Goal: Find specific page/section: Find specific page/section

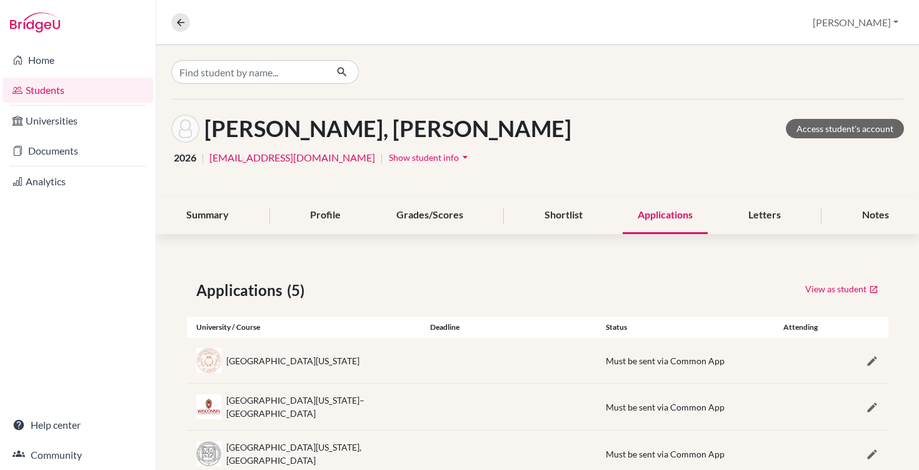
scroll to position [126, 0]
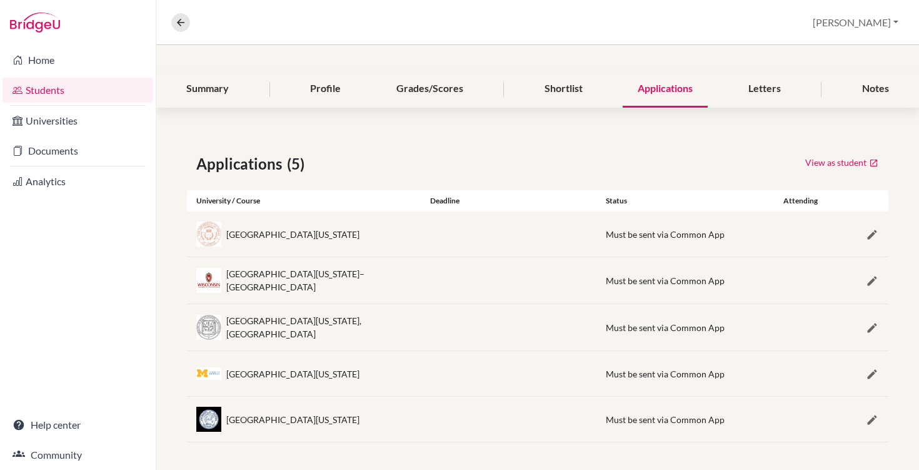
click at [46, 88] on link "Students" at bounding box center [78, 90] width 151 height 25
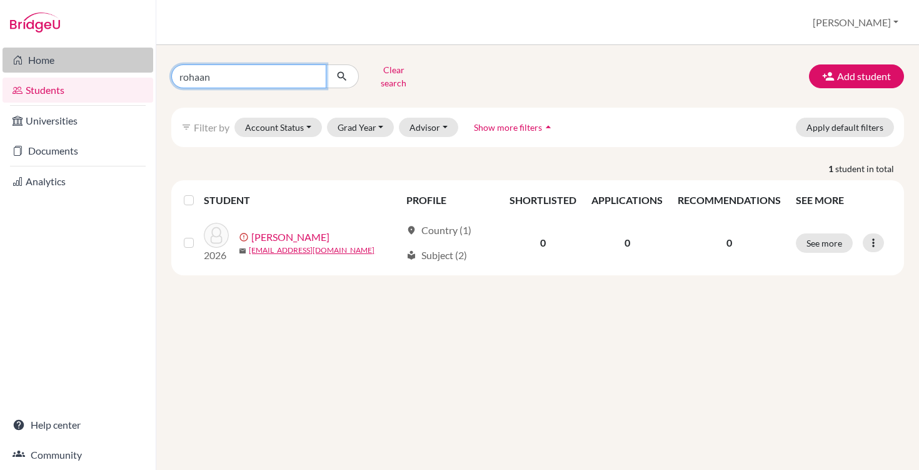
drag, startPoint x: 216, startPoint y: 78, endPoint x: 152, endPoint y: 71, distance: 64.1
click at [152, 71] on div "Home Students Universities Documents Analytics Help center Community Students o…" at bounding box center [459, 235] width 919 height 470
type input "egor"
click button "submit" at bounding box center [342, 76] width 33 height 24
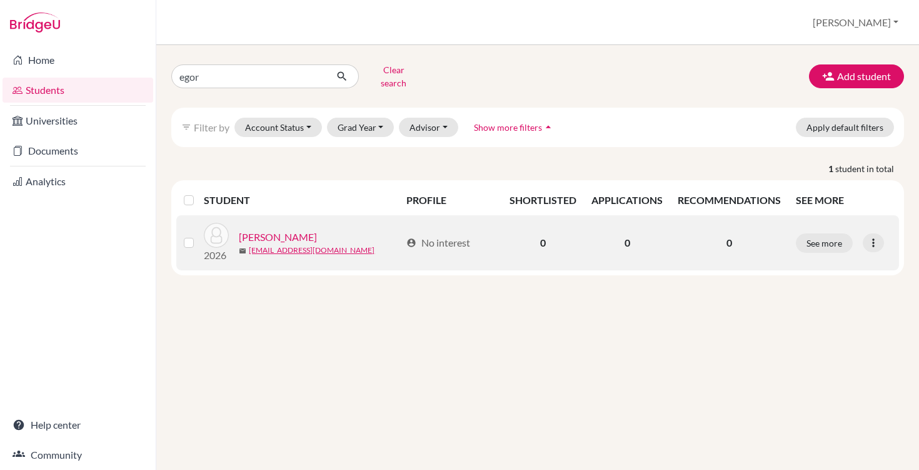
click at [283, 229] on link "SHISHKIN, Egor" at bounding box center [278, 236] width 78 height 15
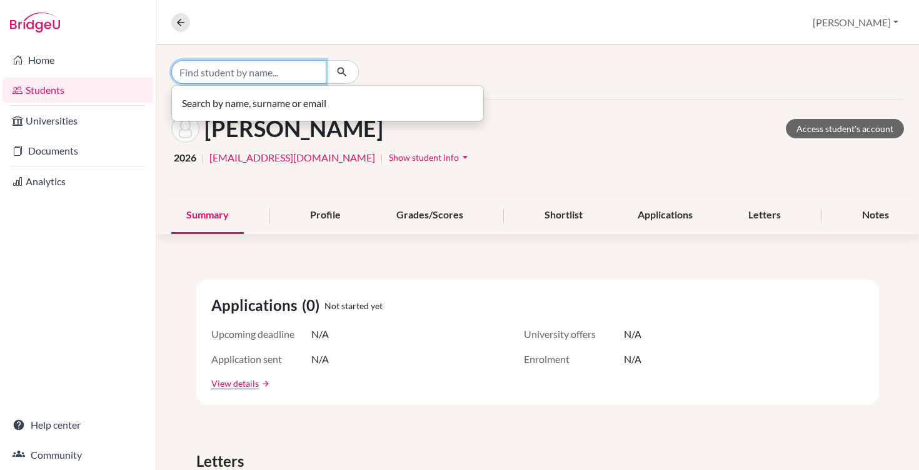
click at [258, 75] on input "Find student by name..." at bounding box center [248, 72] width 155 height 24
type input "egor"
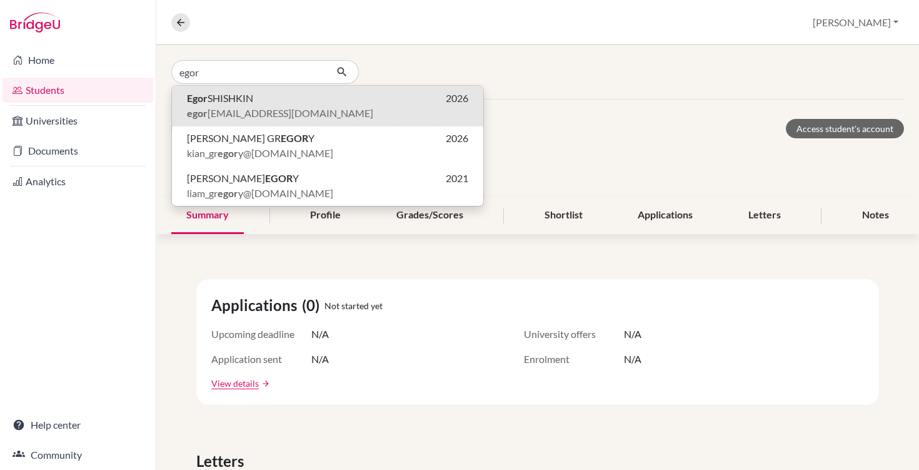
click at [256, 113] on span "egor _shishkin@my.ofs.edu.sg" at bounding box center [280, 113] width 186 height 15
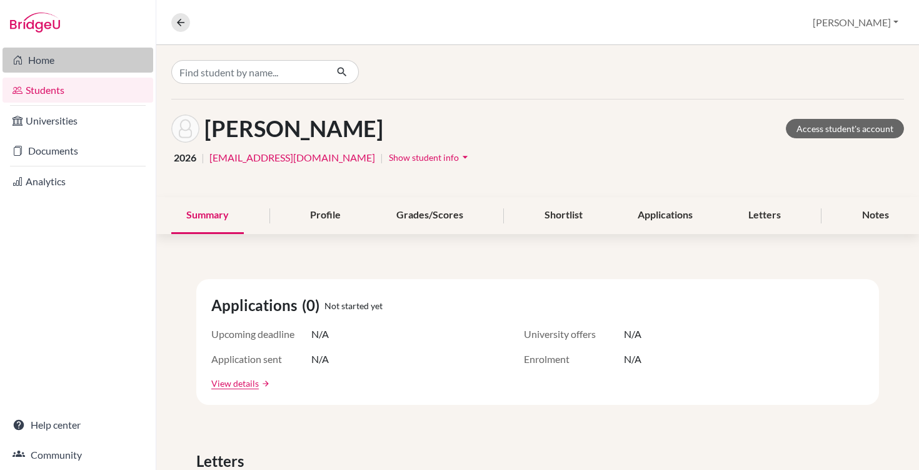
click at [55, 58] on link "Home" at bounding box center [78, 60] width 151 height 25
